Goal: Check status: Check status

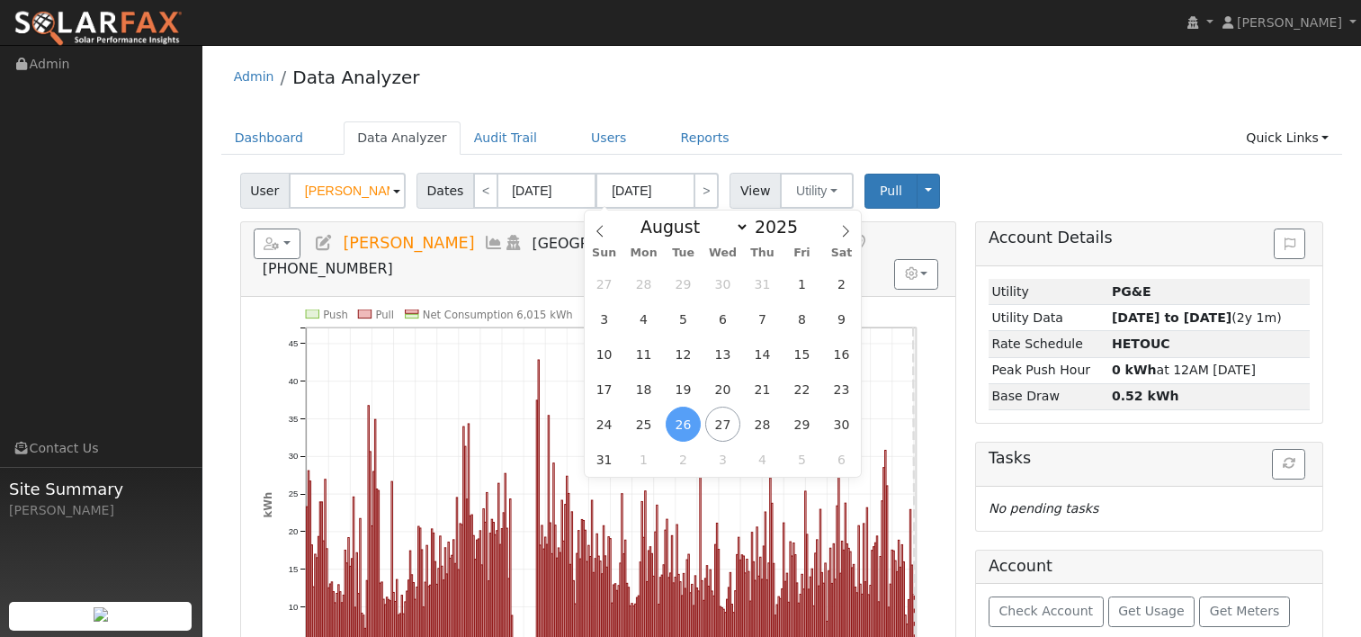
click at [1003, 166] on div "User [PERSON_NAME] Account Default Account Default Account [STREET_ADDRESS] Pri…" at bounding box center [782, 187] width 1090 height 42
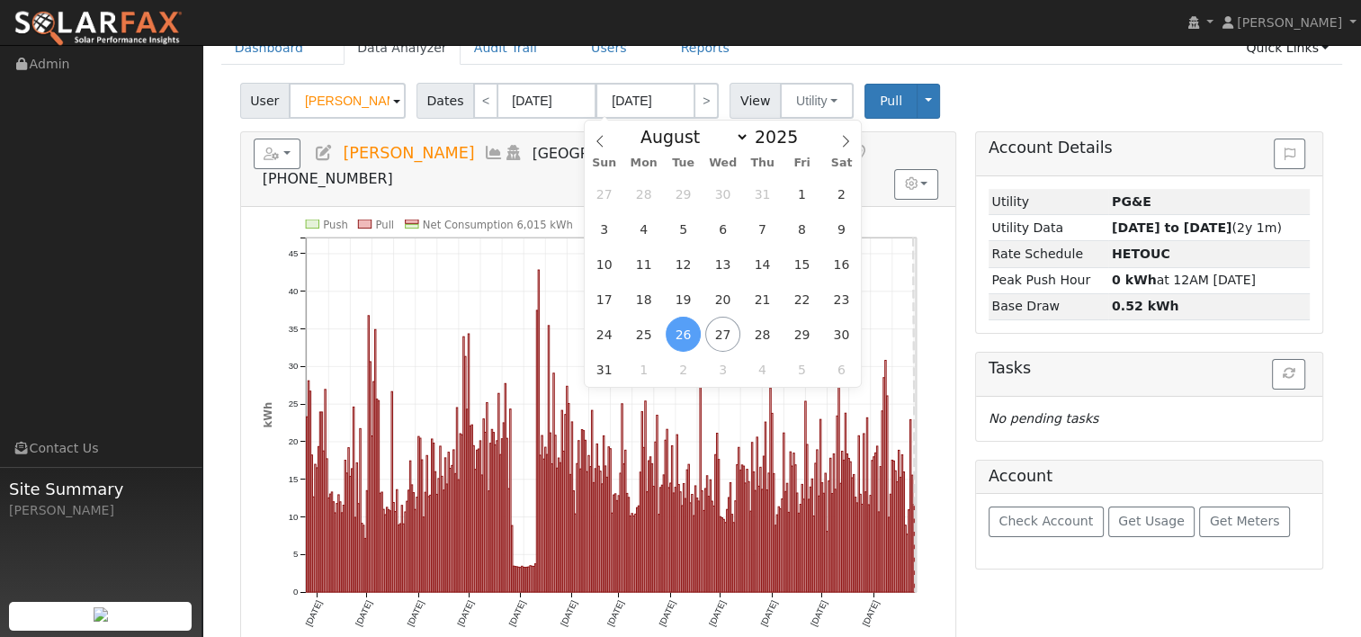
scroll to position [90, 0]
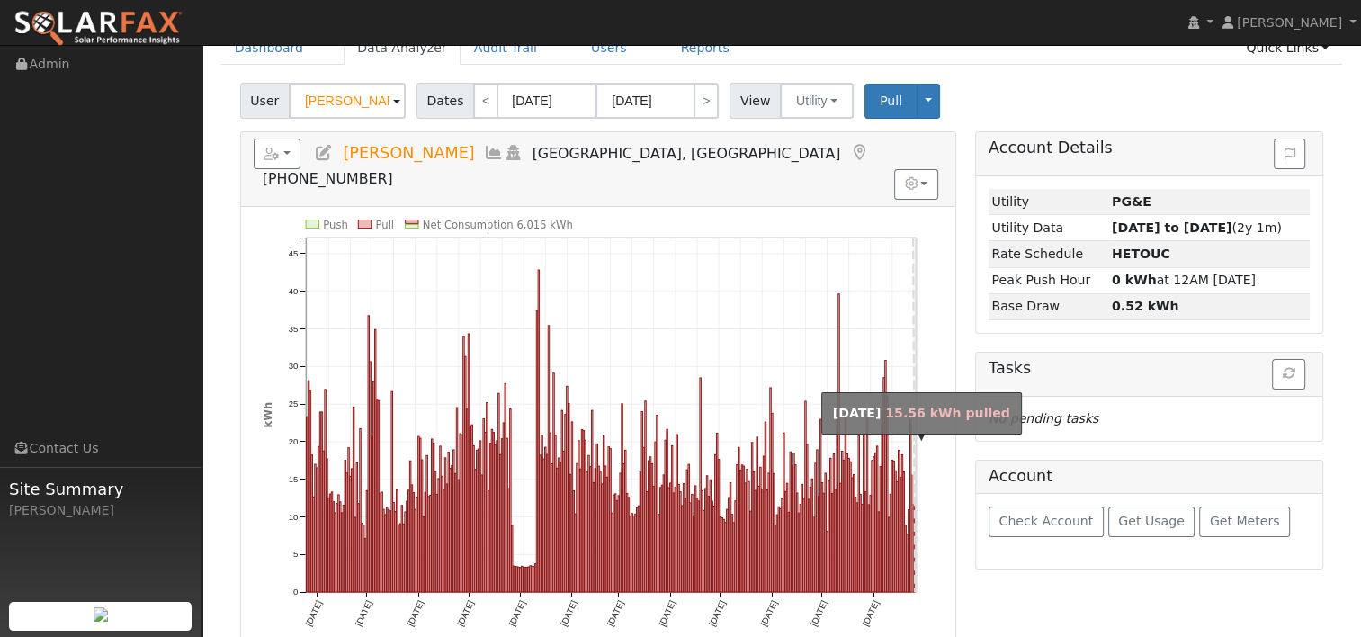
click at [911, 475] on rect "onclick=""" at bounding box center [911, 533] width 1 height 117
type input "[DATE]"
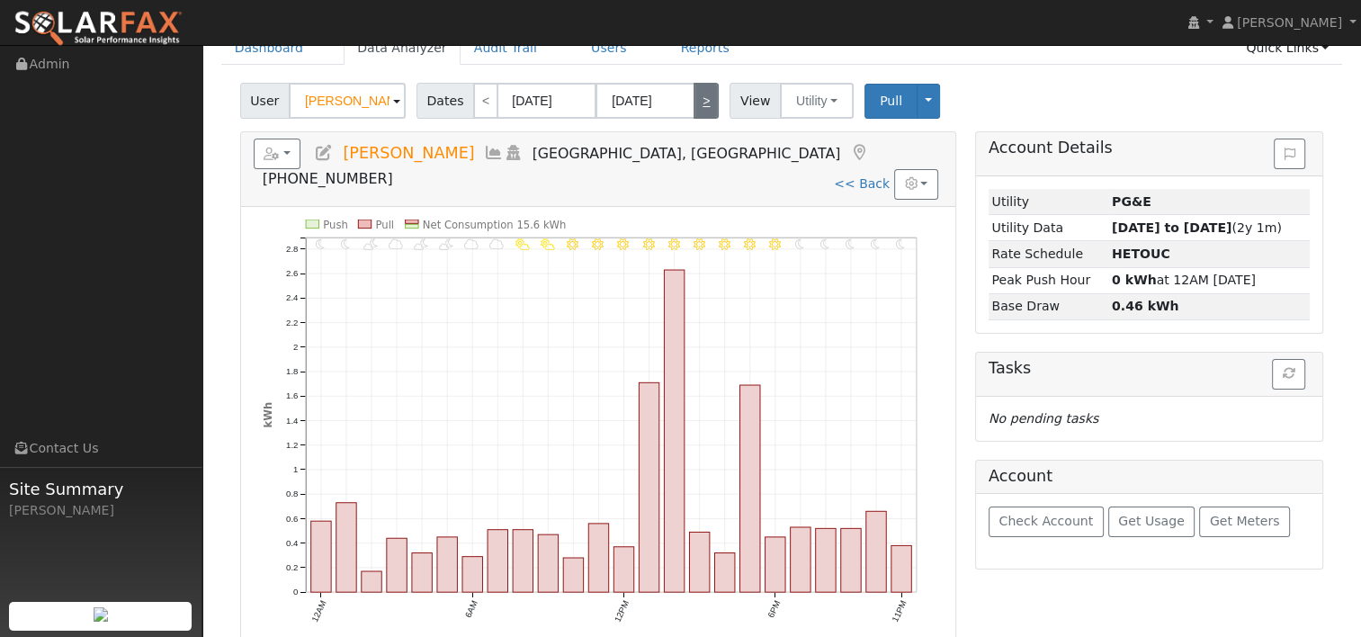
click at [694, 97] on link ">" at bounding box center [705, 101] width 25 height 36
type input "[DATE]"
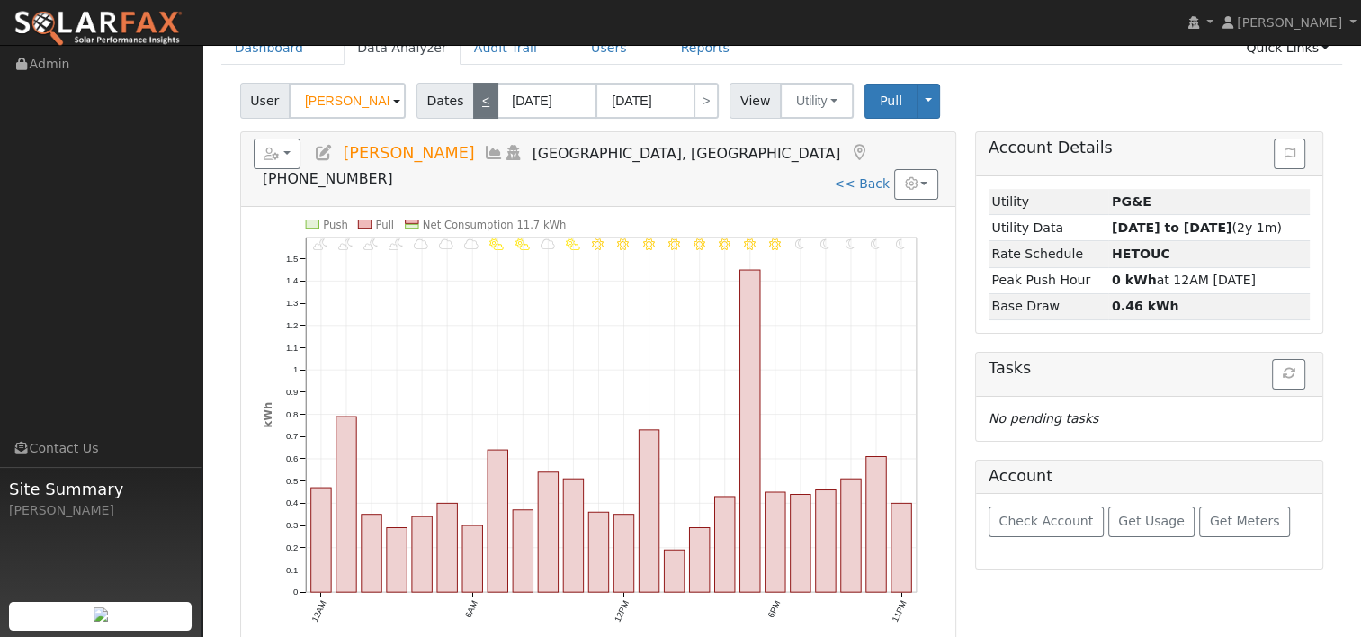
click at [475, 97] on link "<" at bounding box center [485, 101] width 25 height 36
type input "[DATE]"
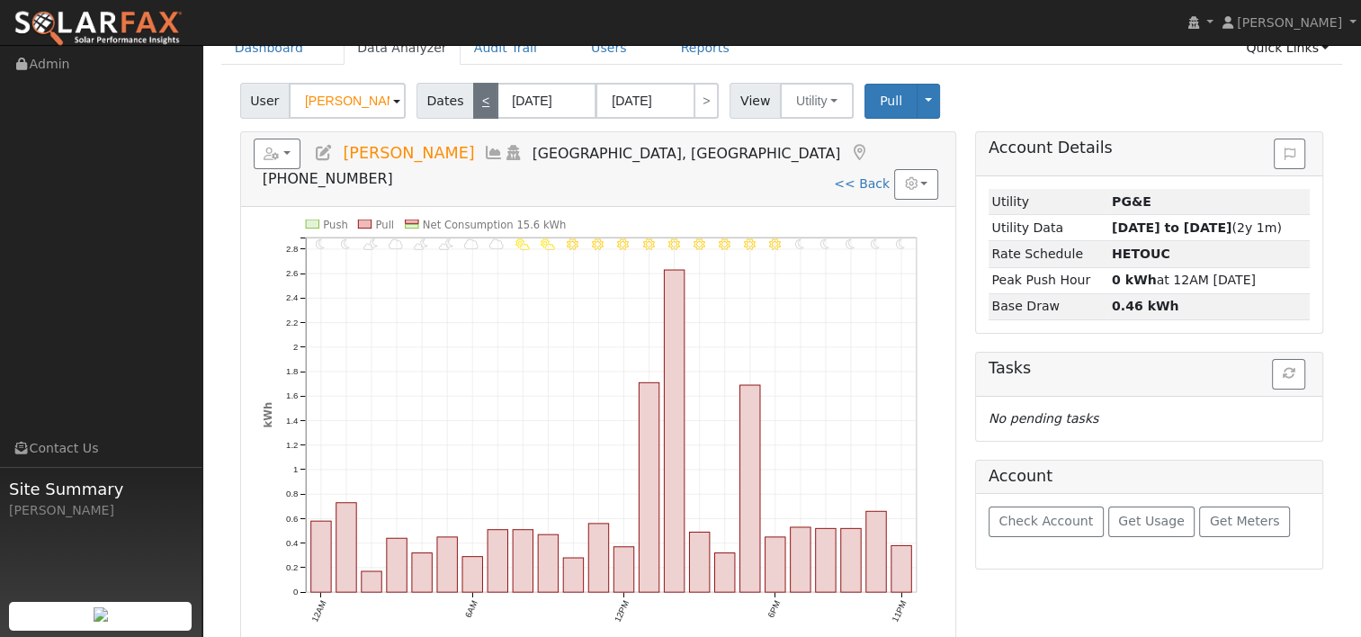
click at [475, 94] on link "<" at bounding box center [485, 101] width 25 height 36
type input "[DATE]"
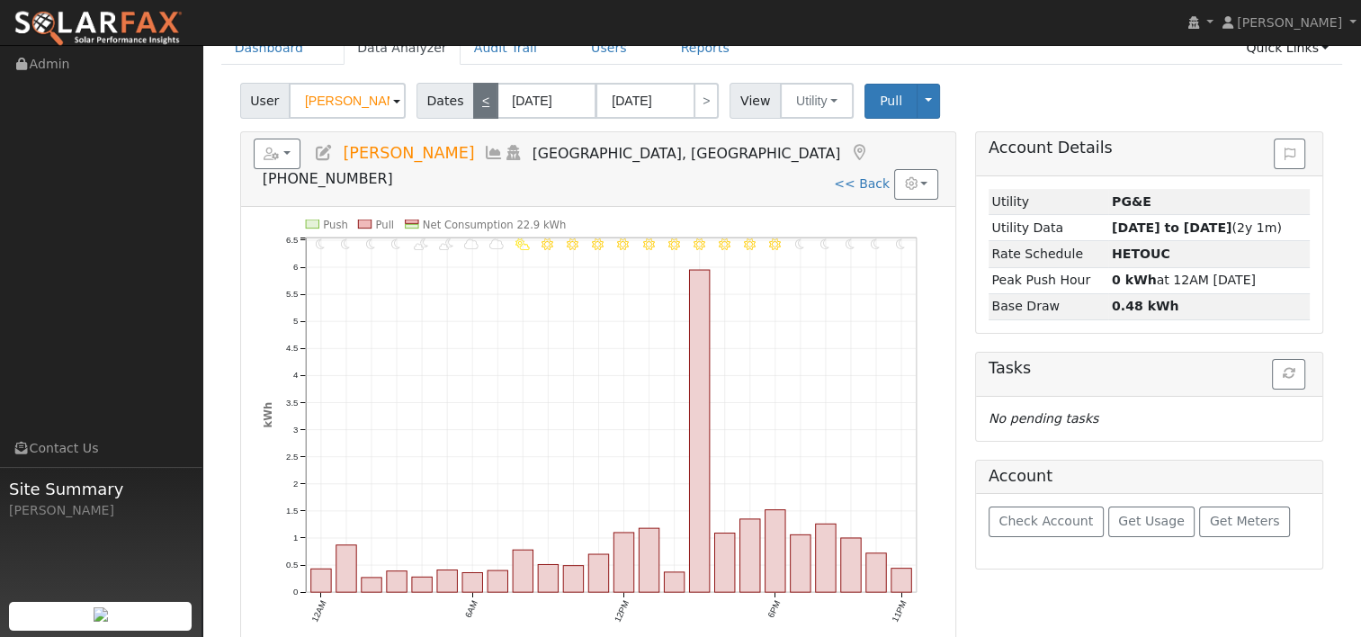
click at [482, 108] on link "<" at bounding box center [485, 101] width 25 height 36
type input "[DATE]"
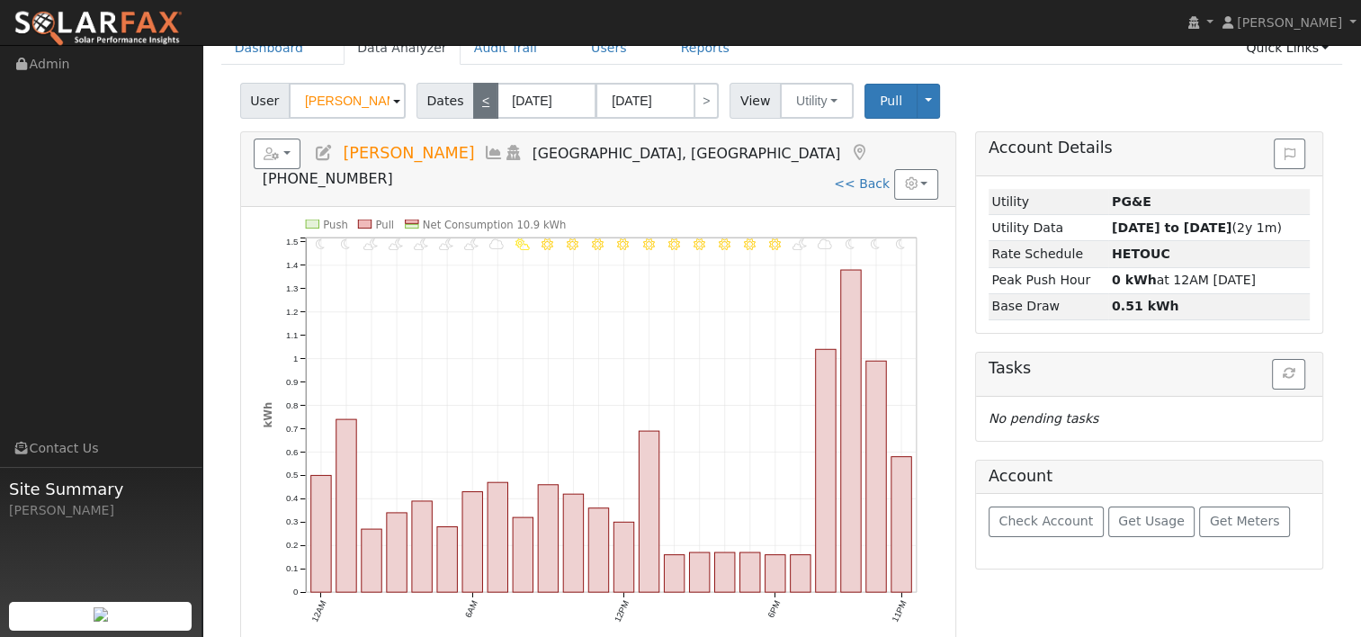
click at [478, 97] on link "<" at bounding box center [485, 101] width 25 height 36
type input "[DATE]"
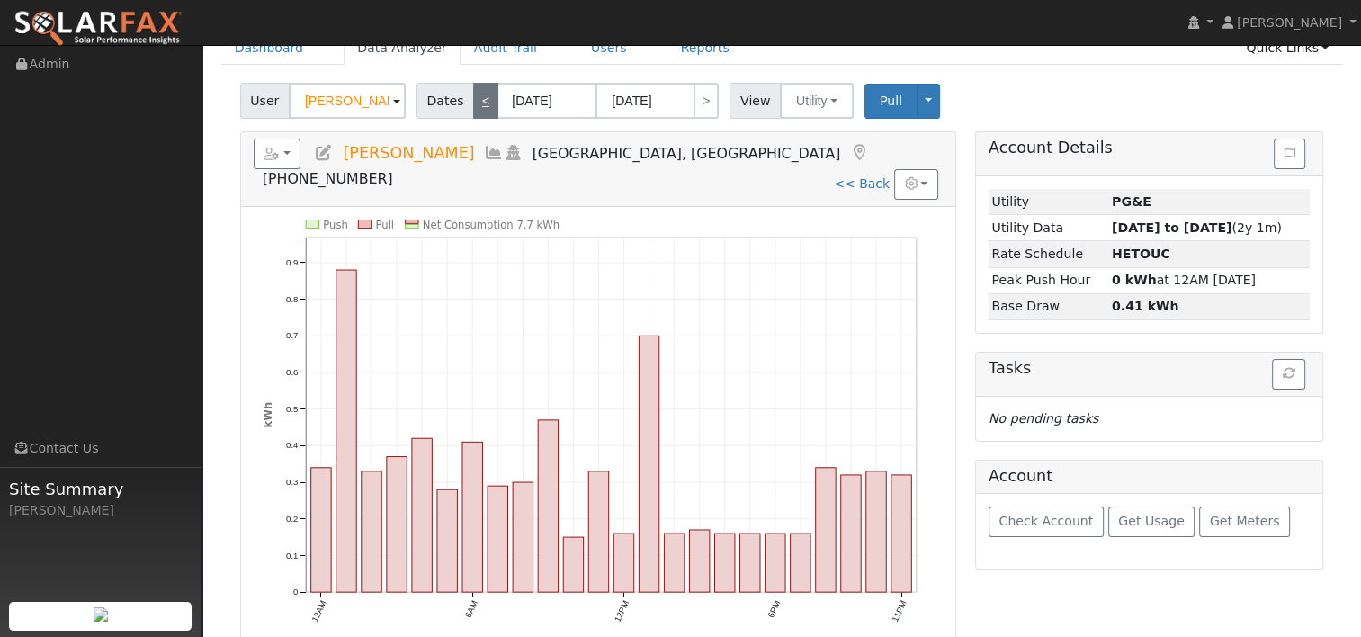
scroll to position [0, 0]
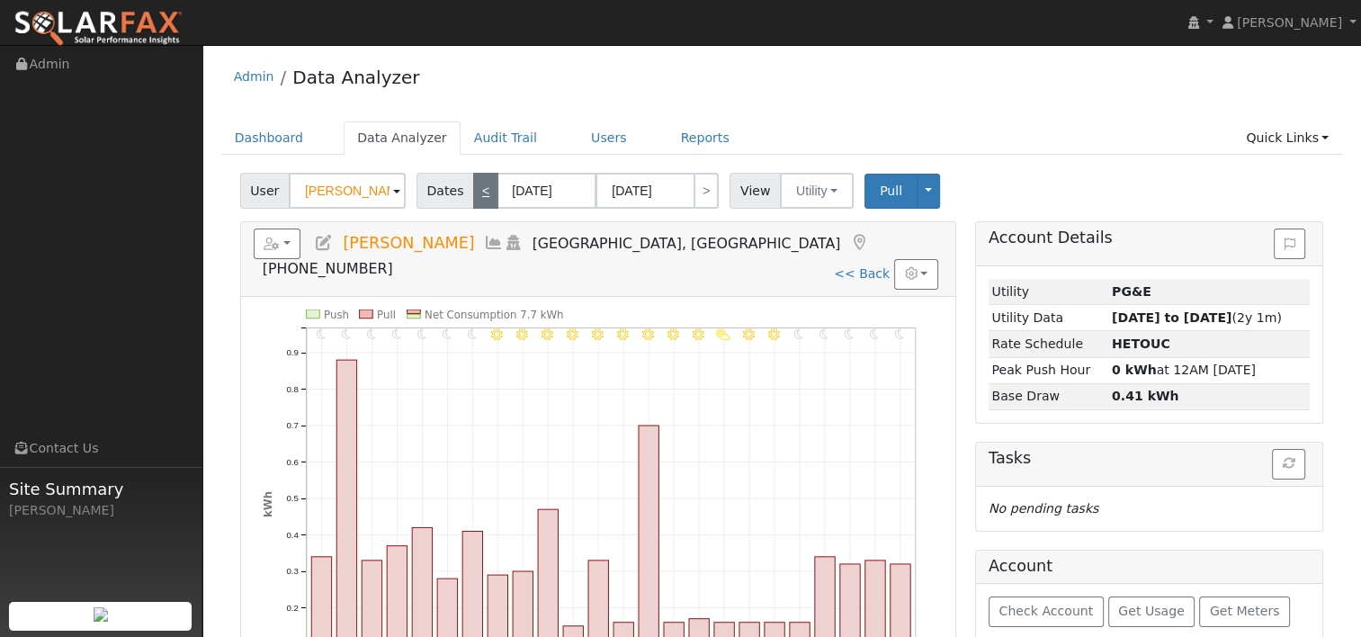
click at [473, 193] on link "<" at bounding box center [485, 191] width 25 height 36
type input "[DATE]"
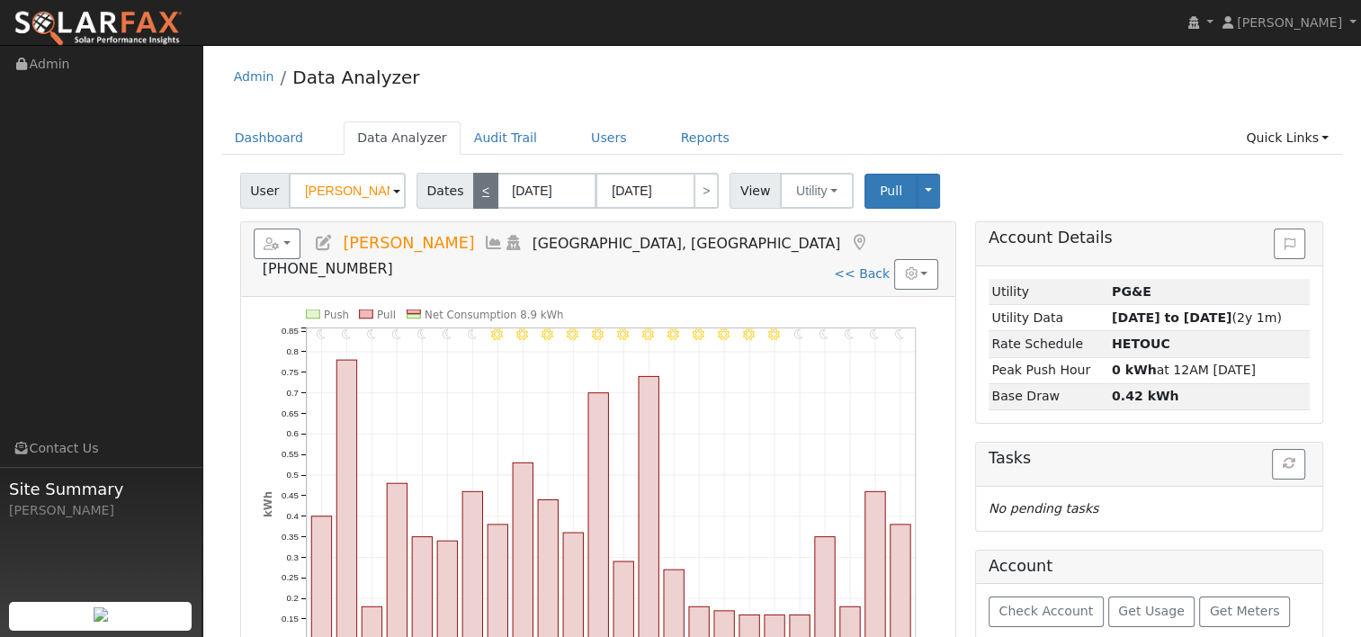
click at [473, 193] on link "<" at bounding box center [485, 191] width 25 height 36
type input "[DATE]"
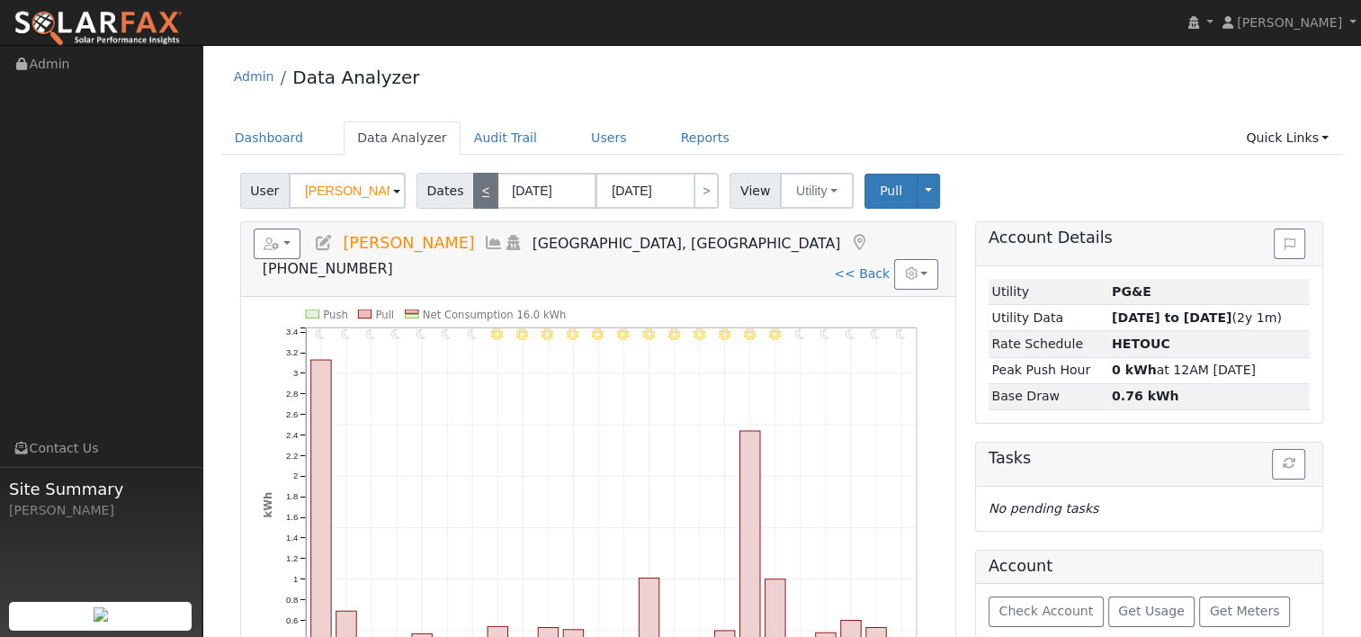
scroll to position [90, 0]
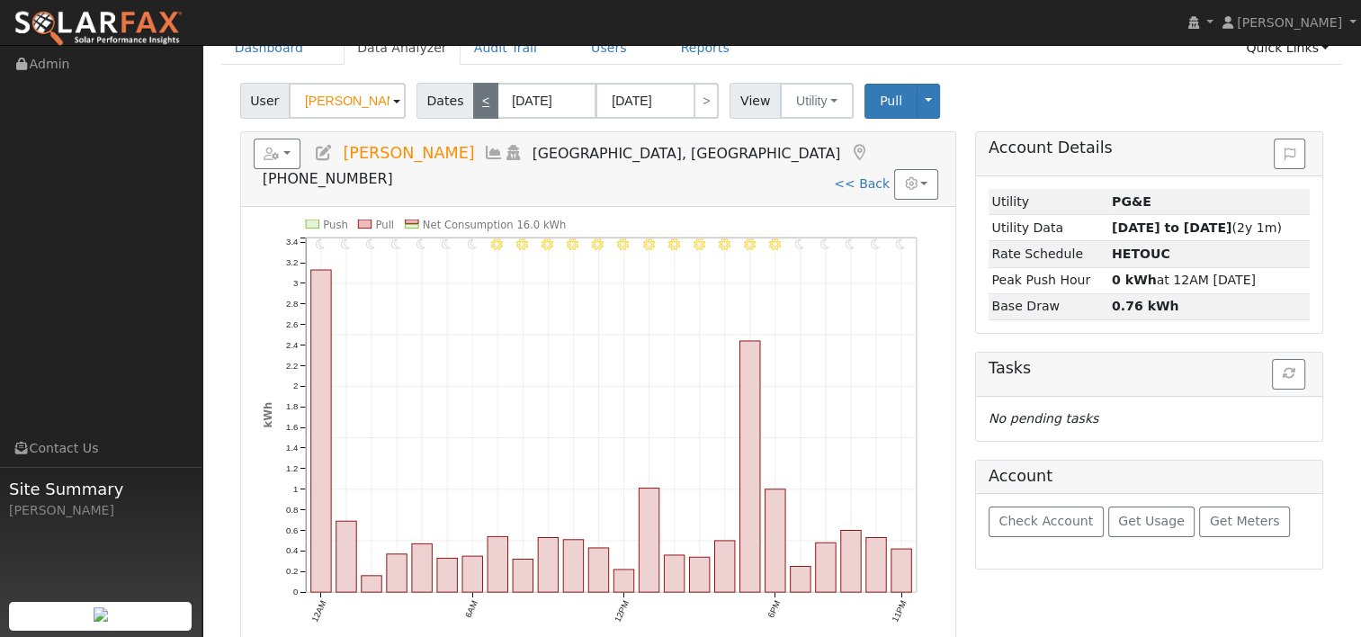
click at [473, 106] on link "<" at bounding box center [485, 101] width 25 height 36
type input "[DATE]"
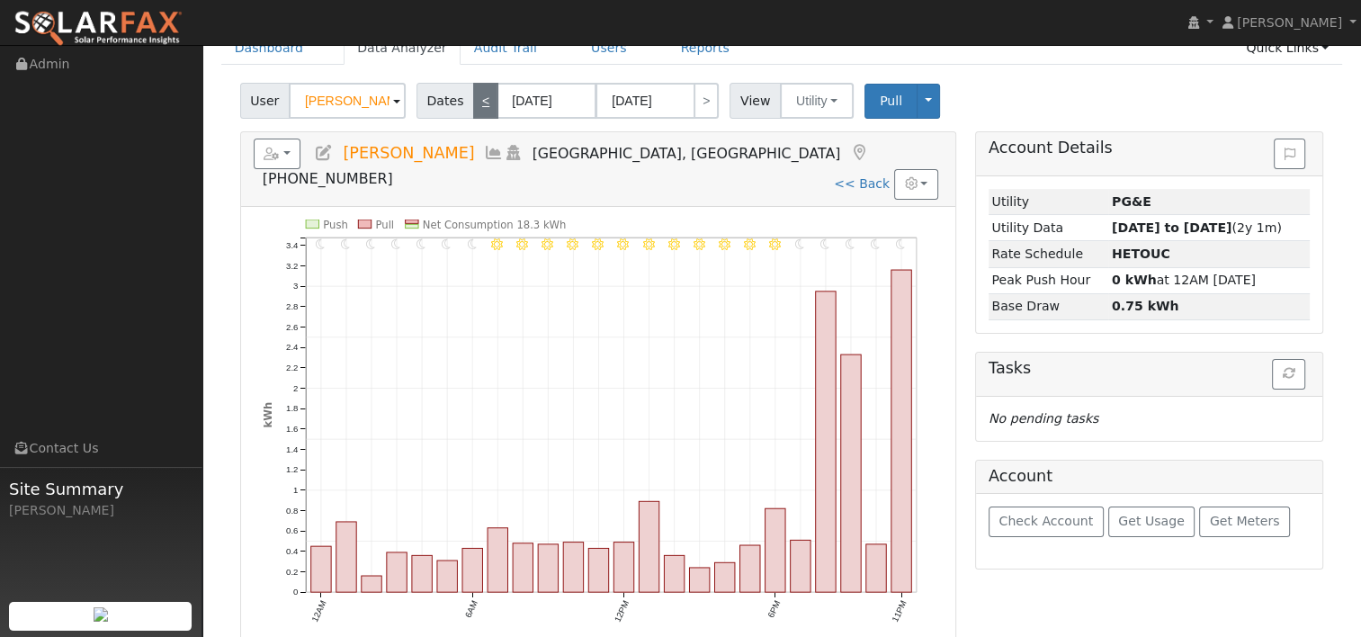
scroll to position [0, 0]
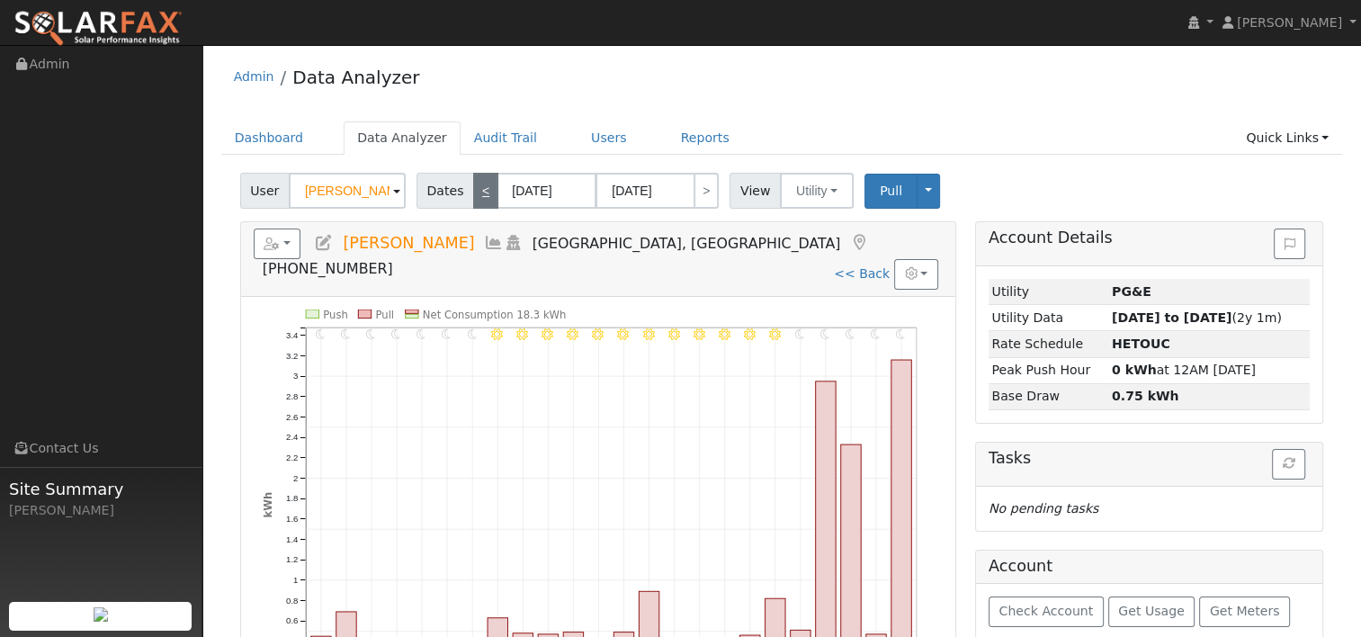
click at [473, 183] on link "<" at bounding box center [485, 191] width 25 height 36
type input "[DATE]"
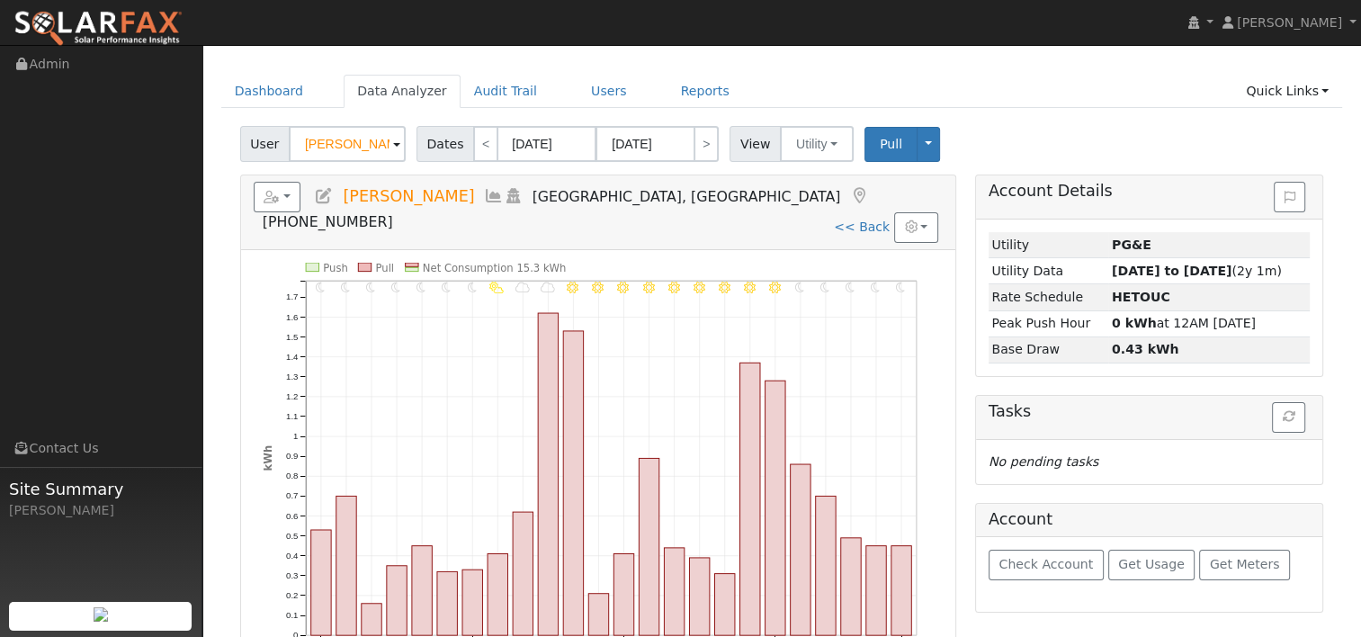
scroll to position [90, 0]
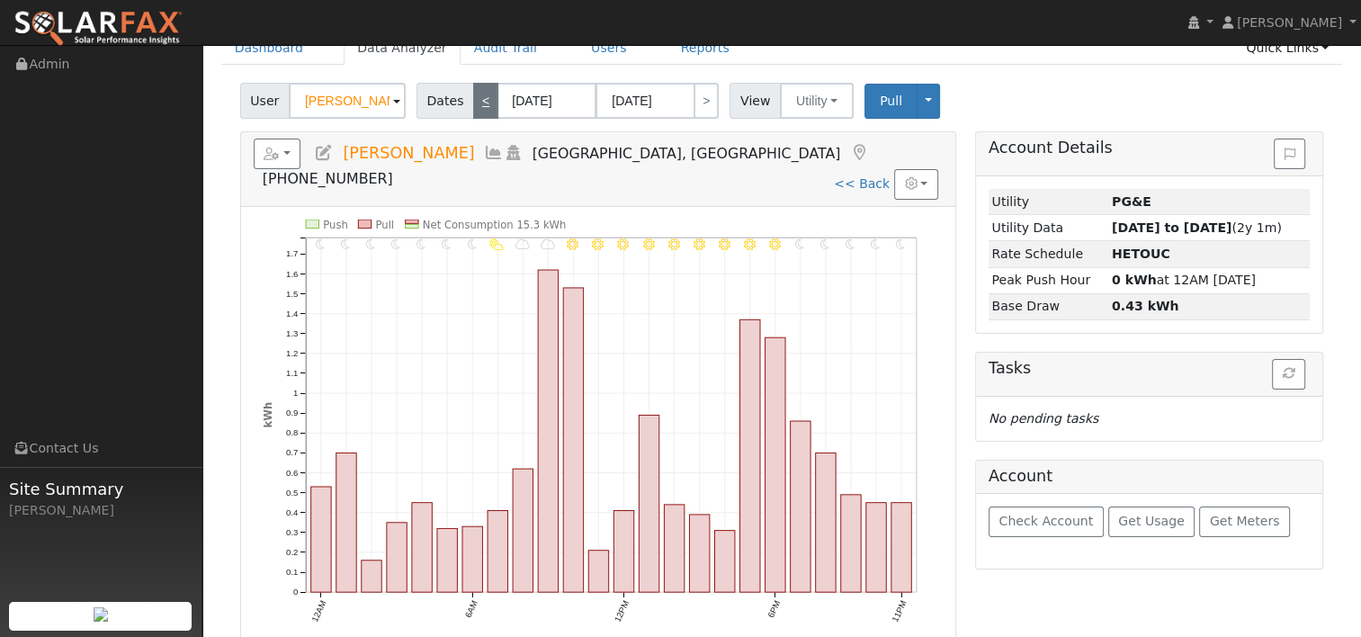
click at [478, 101] on link "<" at bounding box center [485, 101] width 25 height 36
type input "[DATE]"
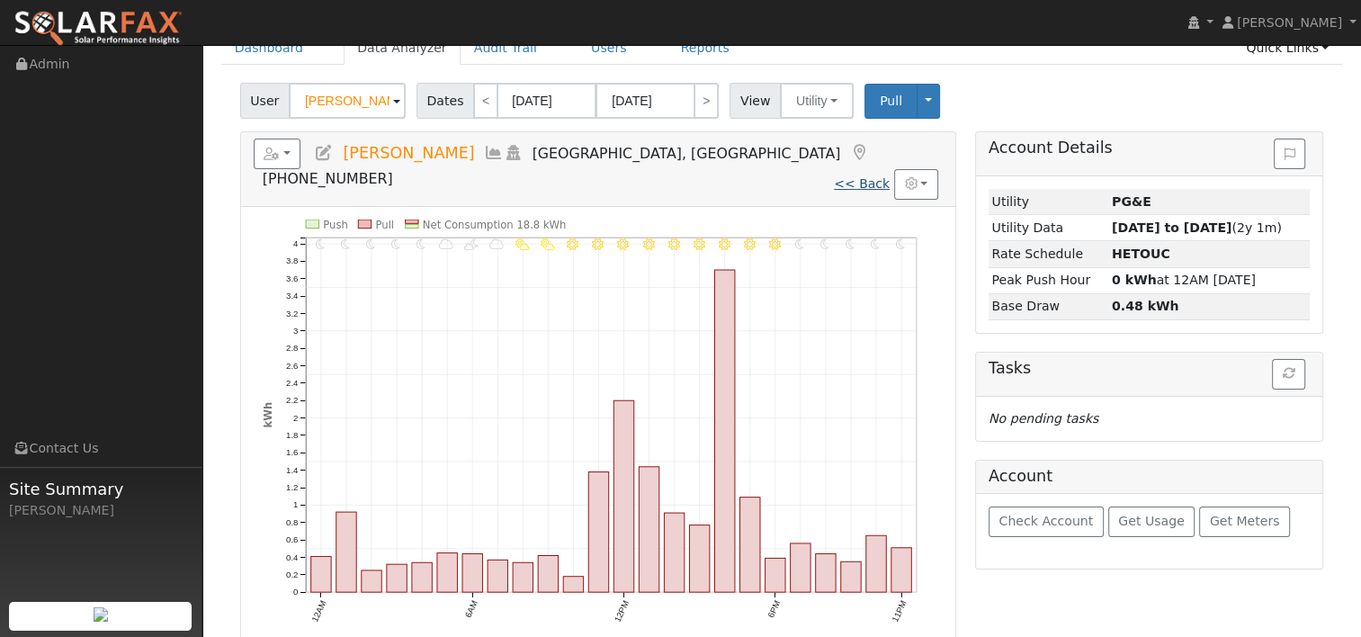
click at [862, 176] on link "<< Back" at bounding box center [862, 183] width 56 height 14
type input "[DATE]"
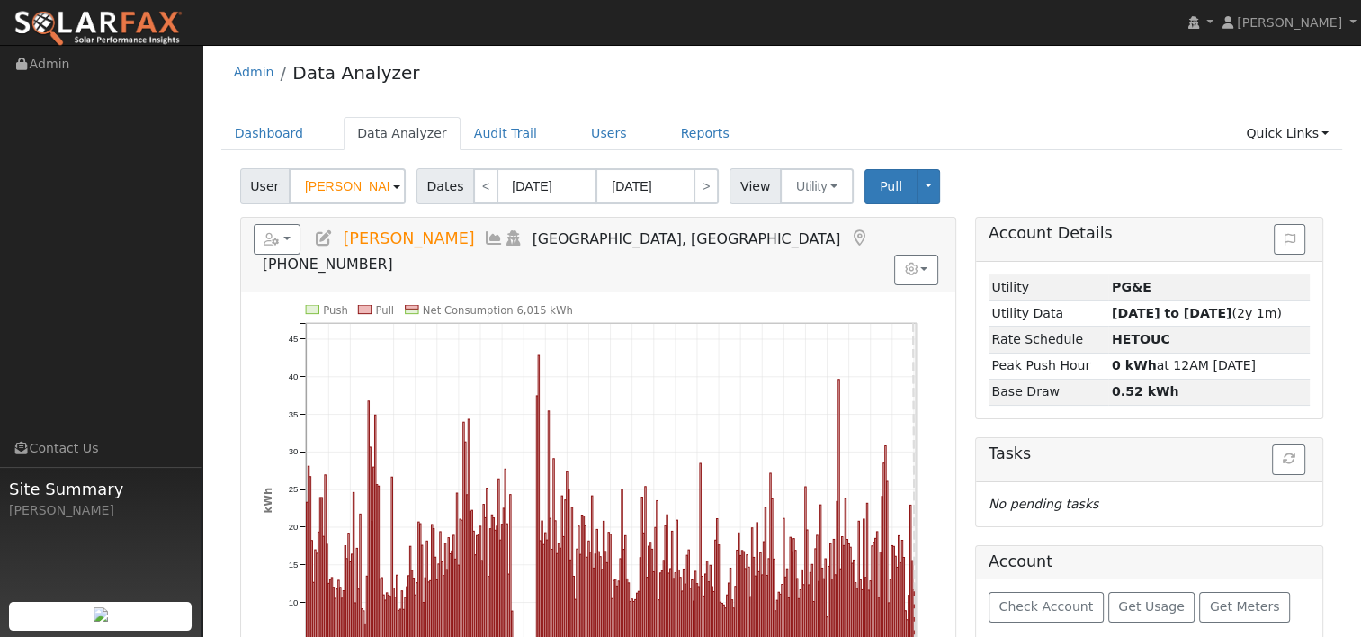
scroll to position [90, 0]
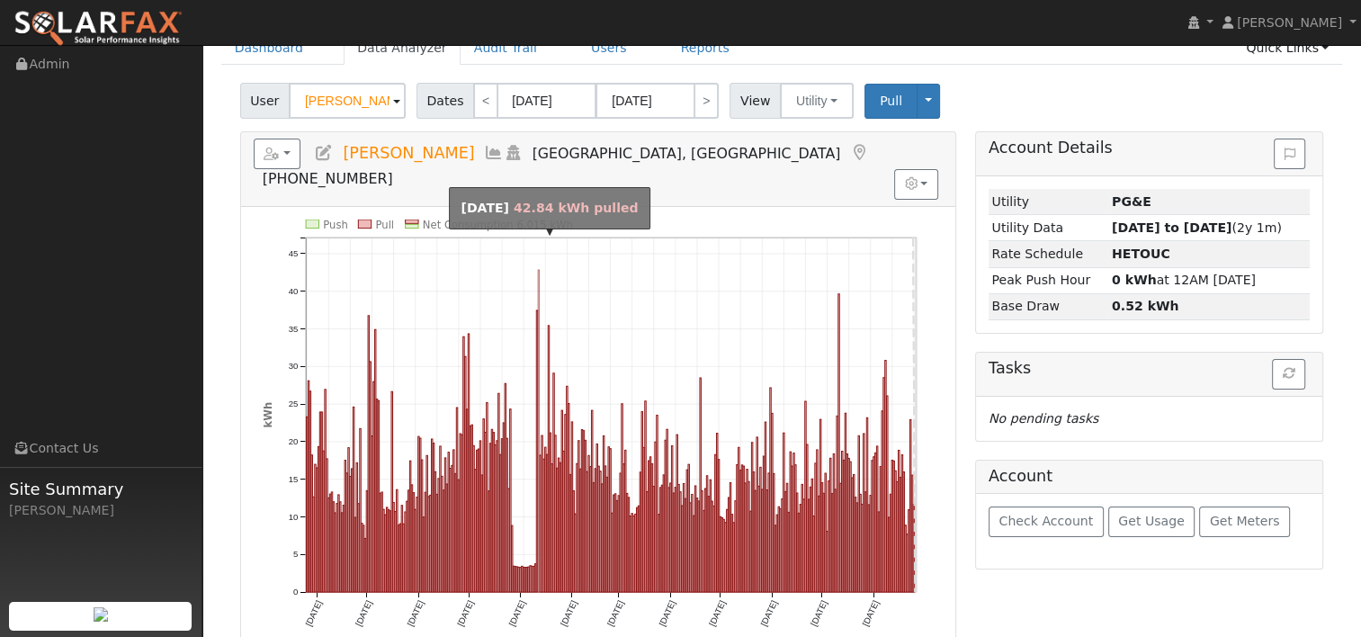
click at [538, 270] on rect "onclick=""" at bounding box center [538, 431] width 1 height 322
type input "[DATE]"
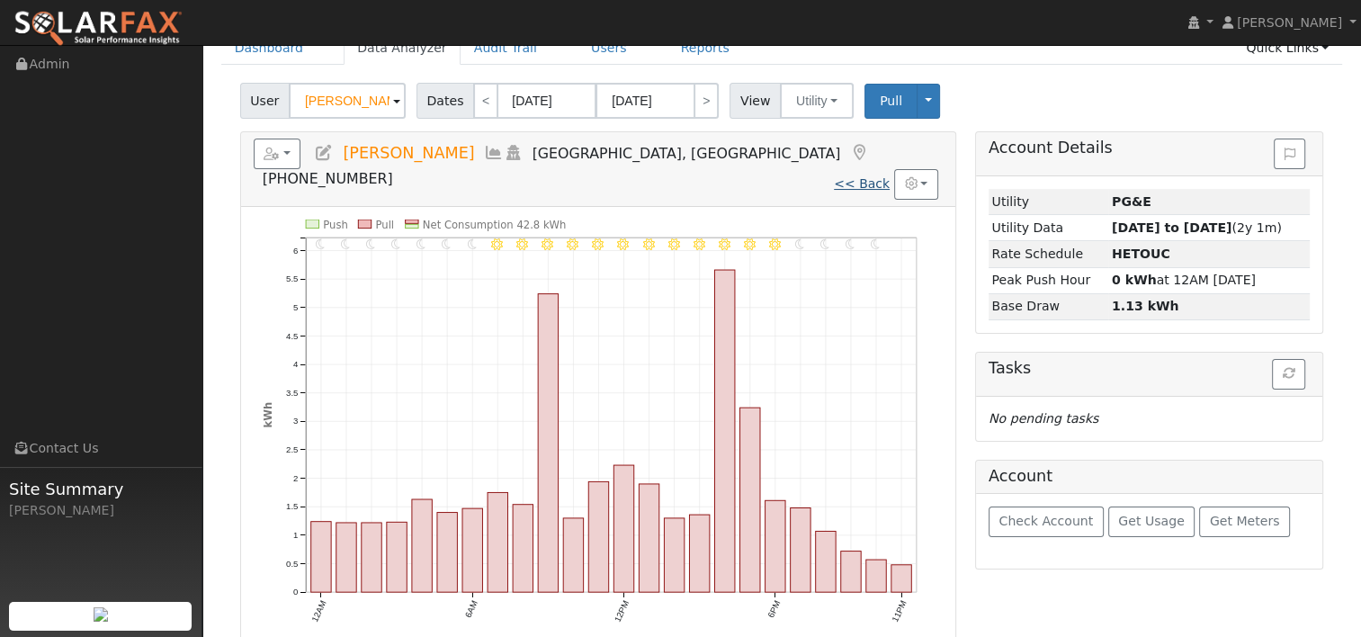
click at [876, 176] on link "<< Back" at bounding box center [862, 183] width 56 height 14
type input "[DATE]"
